Goal: Information Seeking & Learning: Learn about a topic

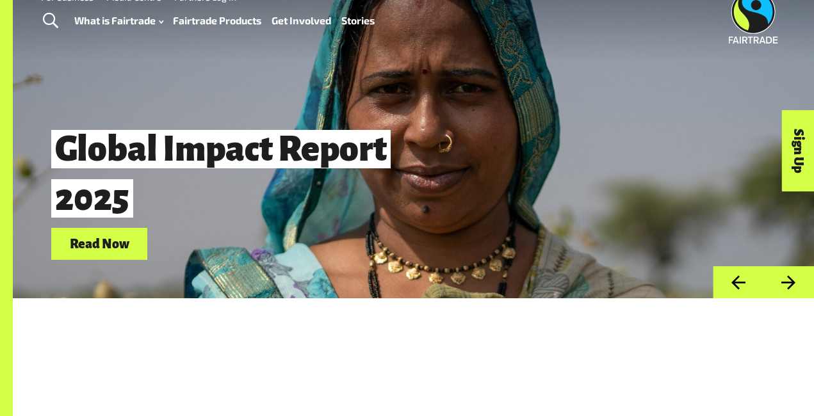
scroll to position [27, 0]
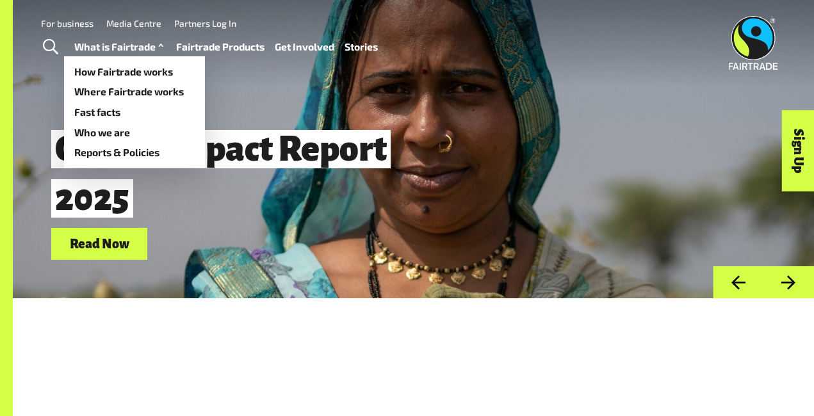
click at [137, 45] on link "What is Fairtrade" at bounding box center [120, 47] width 92 height 18
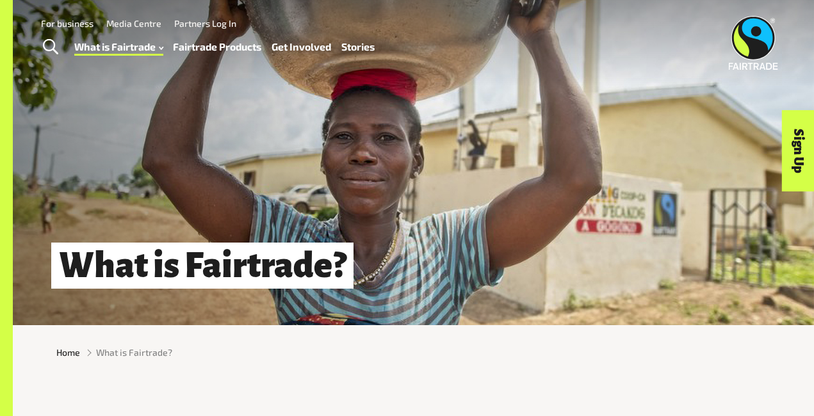
click at [238, 45] on link "Fairtrade Products" at bounding box center [217, 47] width 88 height 18
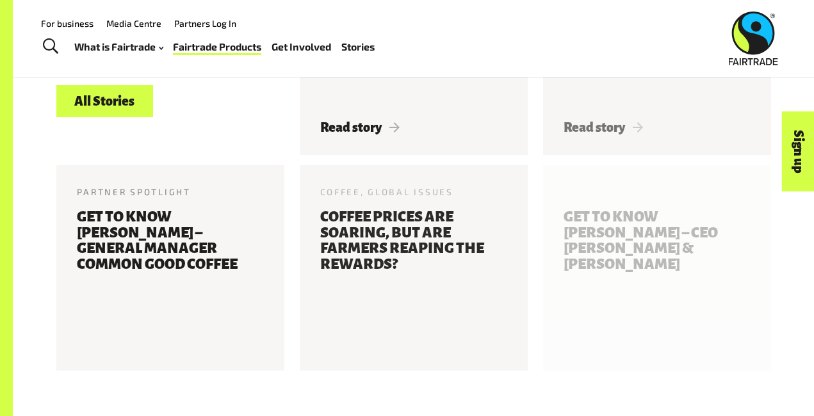
scroll to position [1478, 0]
